Goal: Task Accomplishment & Management: Manage account settings

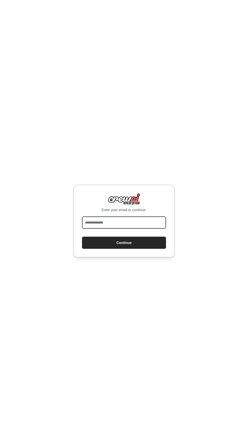
click at [105, 229] on input "email" at bounding box center [124, 223] width 84 height 12
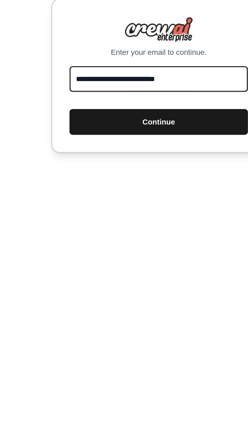
type input "**********"
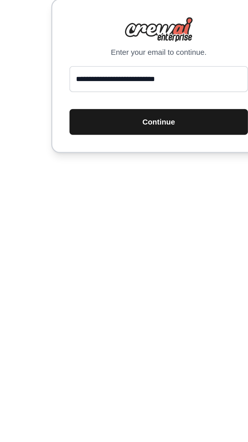
click at [142, 249] on button "Continue" at bounding box center [124, 243] width 84 height 12
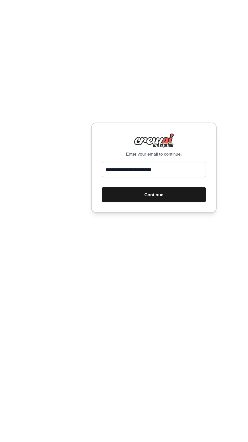
scroll to position [0, 0]
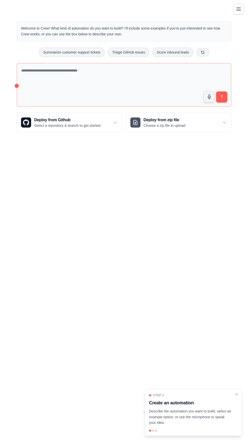
click at [238, 9] on icon "Toggle navigation" at bounding box center [238, 9] width 4 height 3
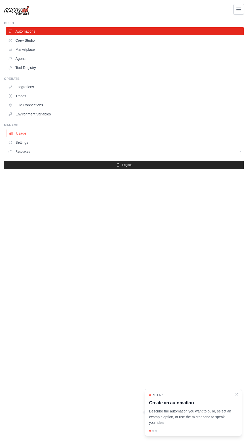
click at [36, 132] on link "Usage" at bounding box center [125, 133] width 237 height 8
